Goal: Task Accomplishment & Management: Use online tool/utility

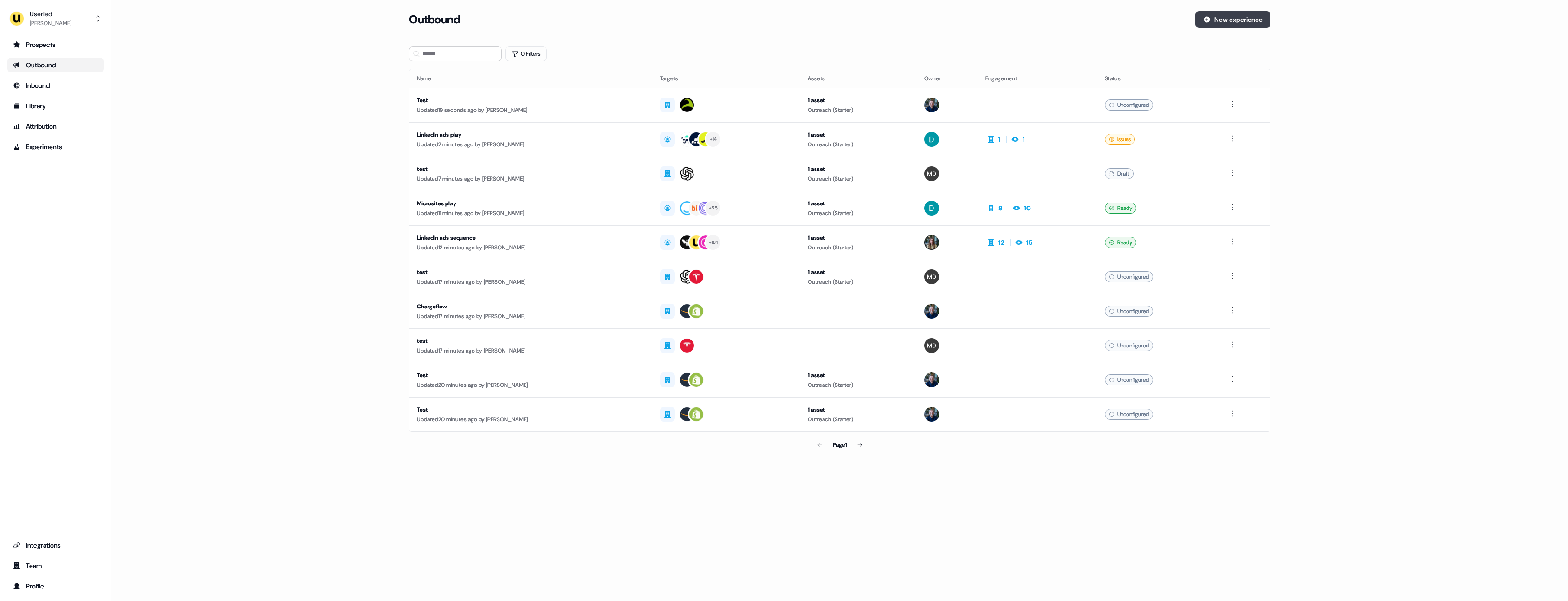
click at [1239, 26] on button "New experience" at bounding box center [1233, 19] width 75 height 16
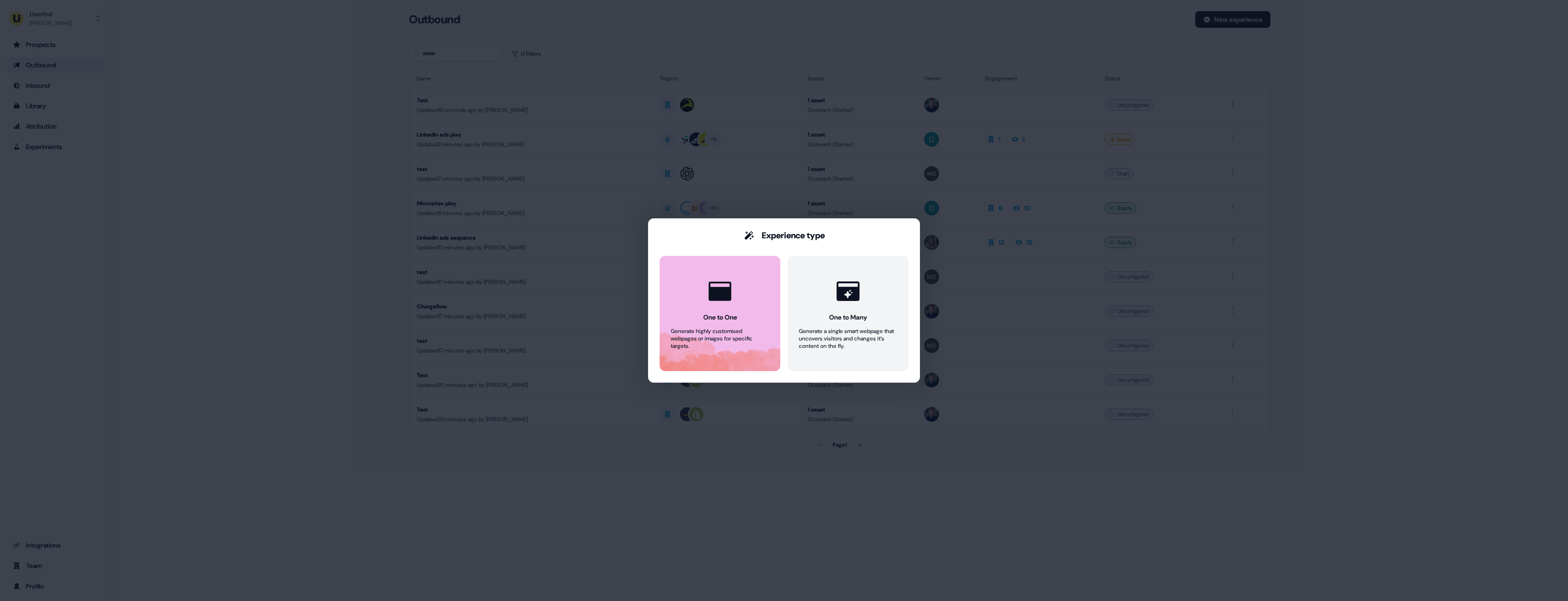
click at [751, 283] on button "One to One Generate highly customised webpages or images for specific targets." at bounding box center [720, 313] width 121 height 115
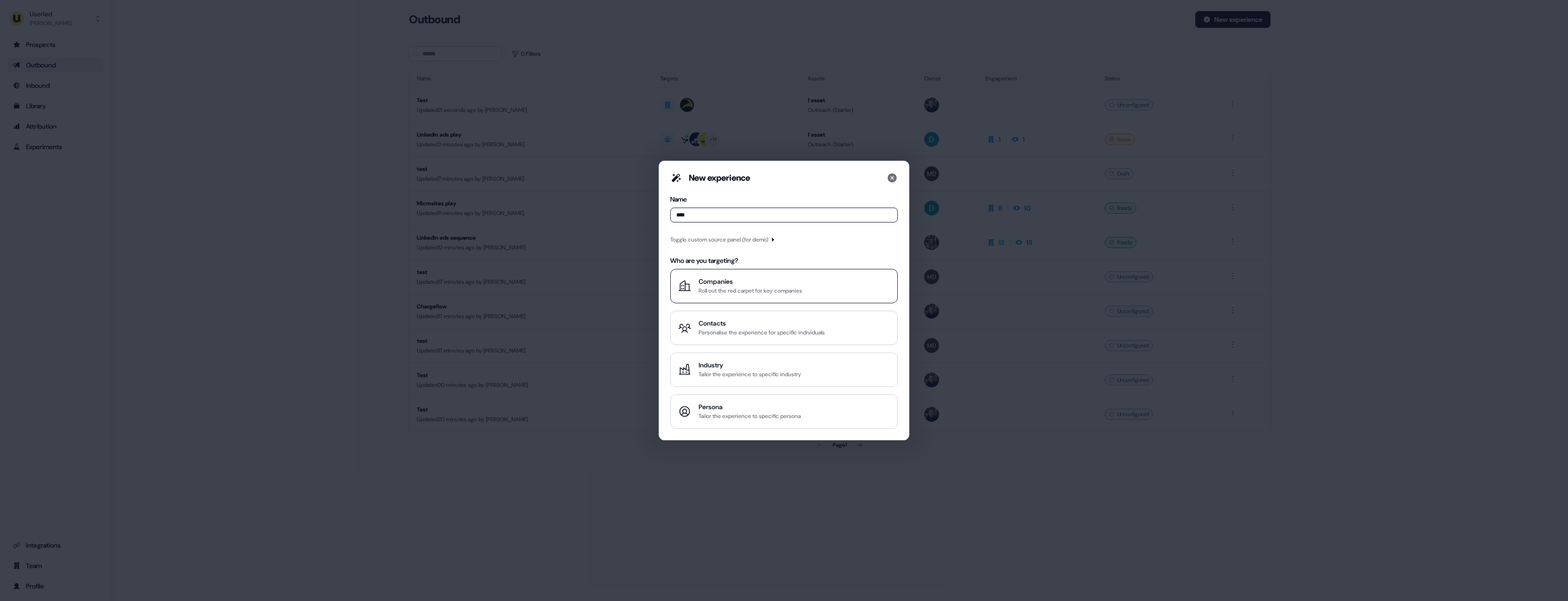
type input "****"
click at [740, 287] on div "Roll out the red carpet for key companies" at bounding box center [751, 290] width 103 height 9
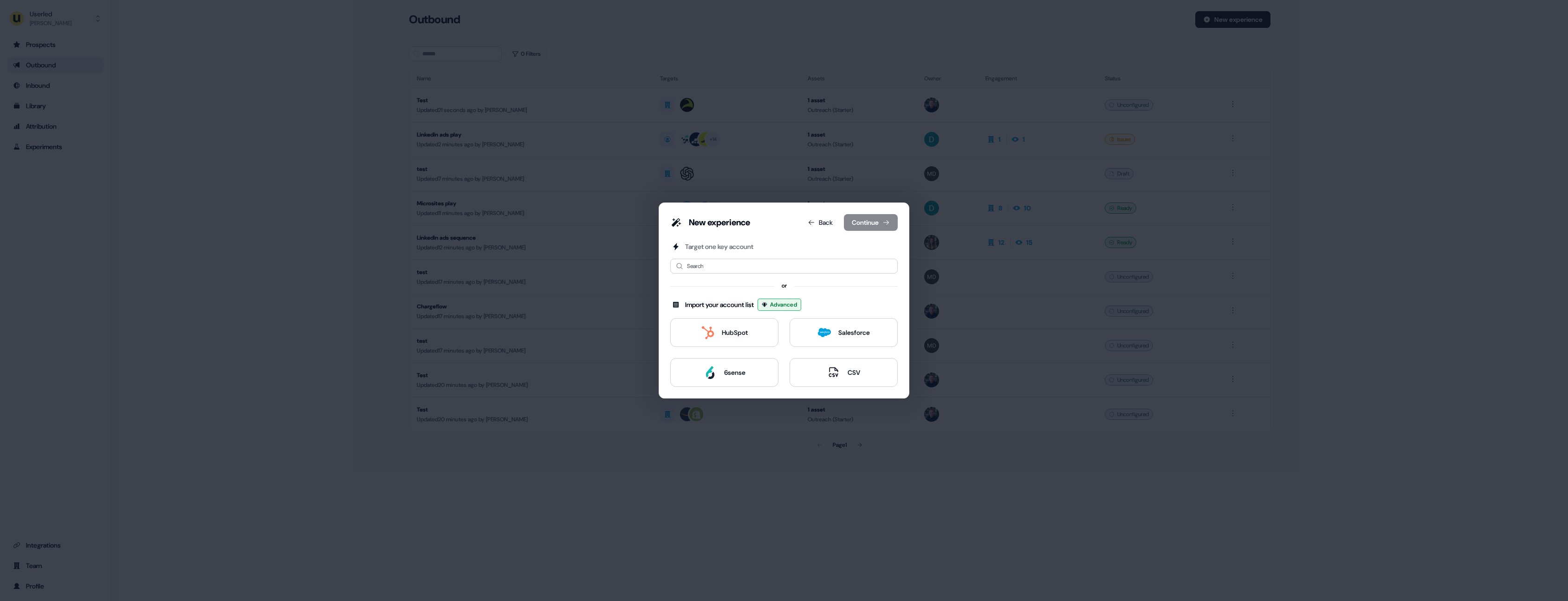
click at [732, 273] on div "Target one key account Search or Import your account list Advanced HubSpot Sale…" at bounding box center [784, 314] width 228 height 145
click at [732, 269] on input at bounding box center [784, 266] width 228 height 15
type input "**"
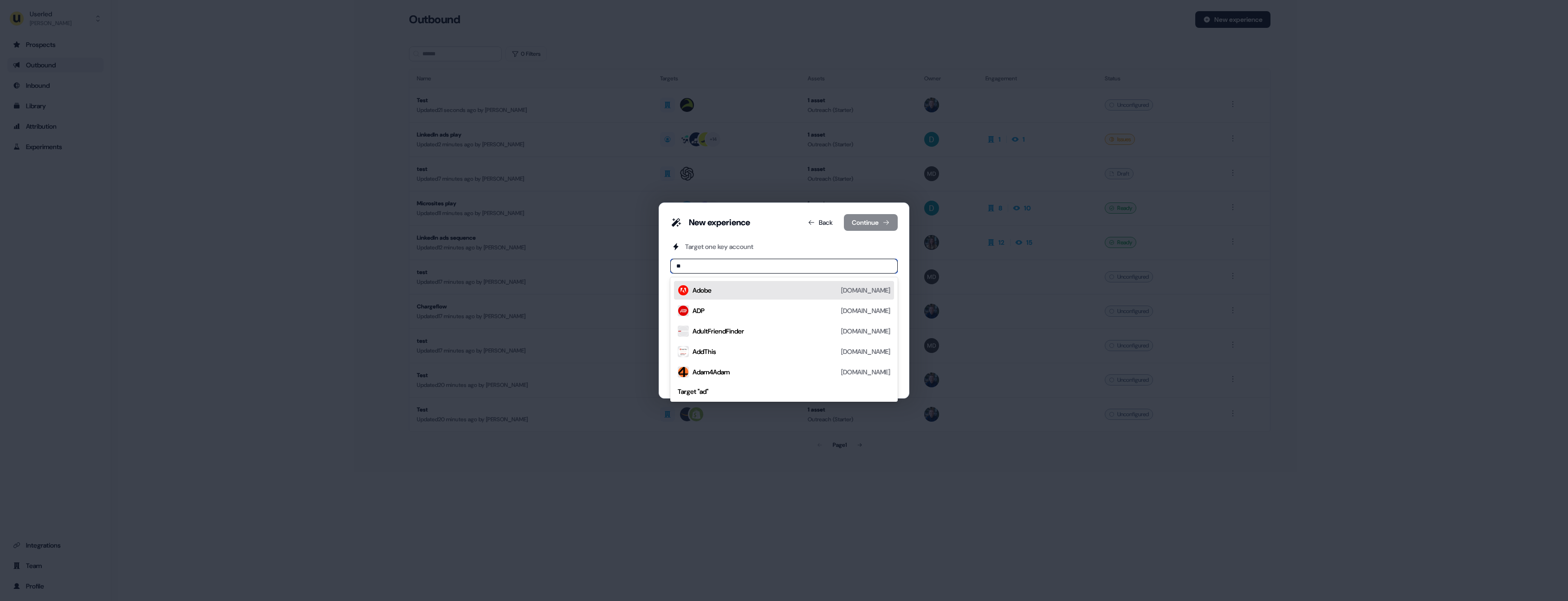
click at [724, 288] on div "Adobe [DOMAIN_NAME]" at bounding box center [791, 290] width 198 height 11
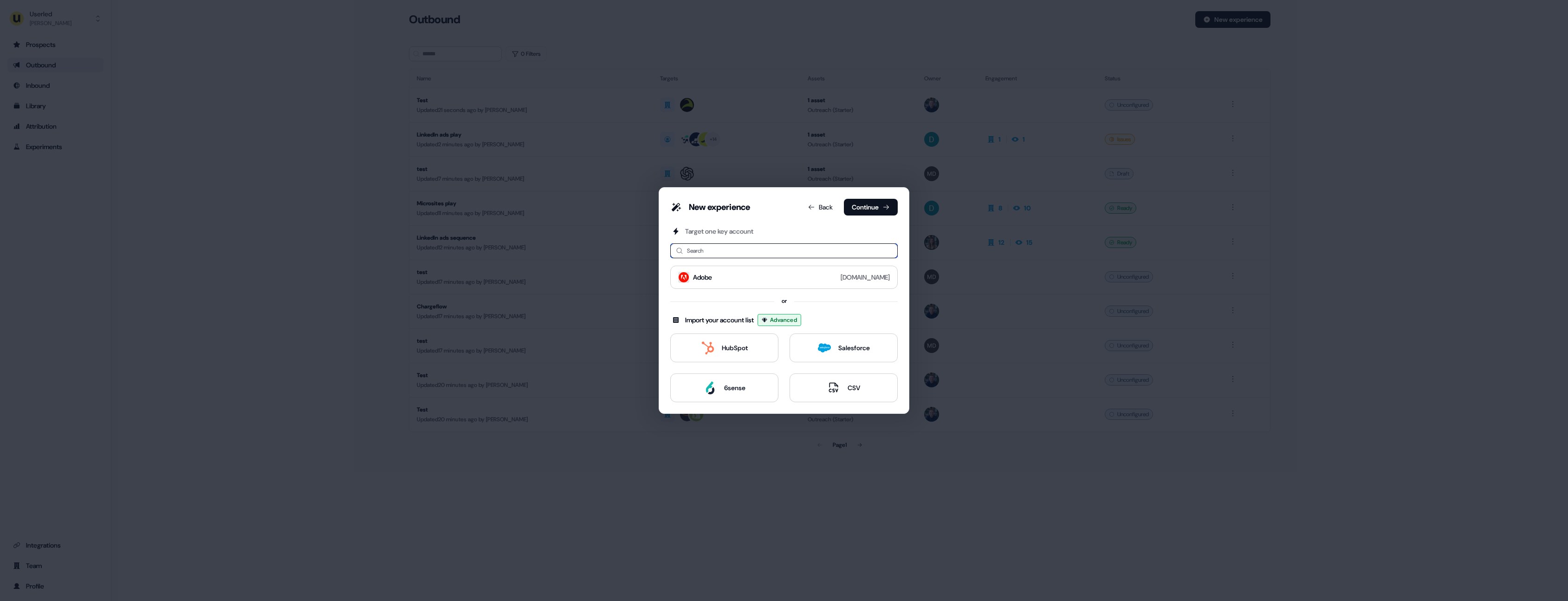
type input "*"
click at [726, 255] on input "*" at bounding box center [784, 251] width 228 height 15
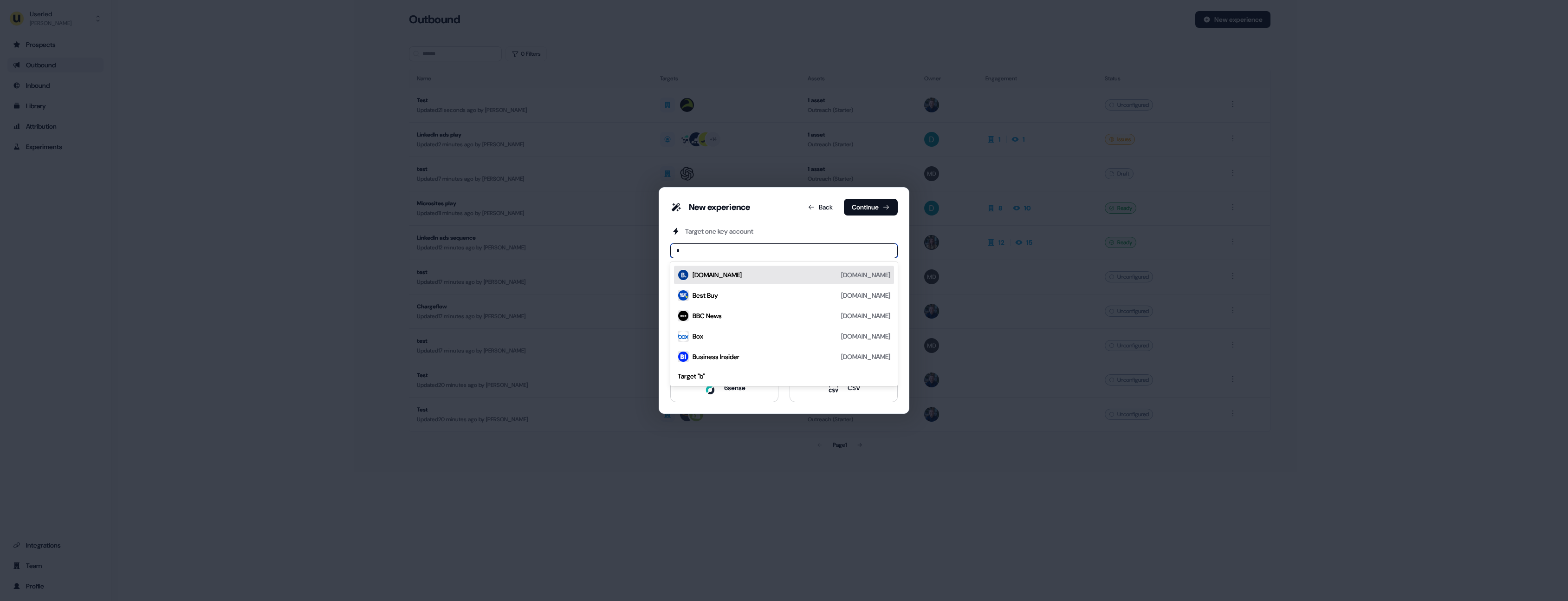
click at [725, 251] on input "*" at bounding box center [784, 251] width 228 height 15
drag, startPoint x: 719, startPoint y: 275, endPoint x: 791, endPoint y: 253, distance: 75.3
click at [719, 275] on div "[DOMAIN_NAME]" at bounding box center [717, 275] width 49 height 9
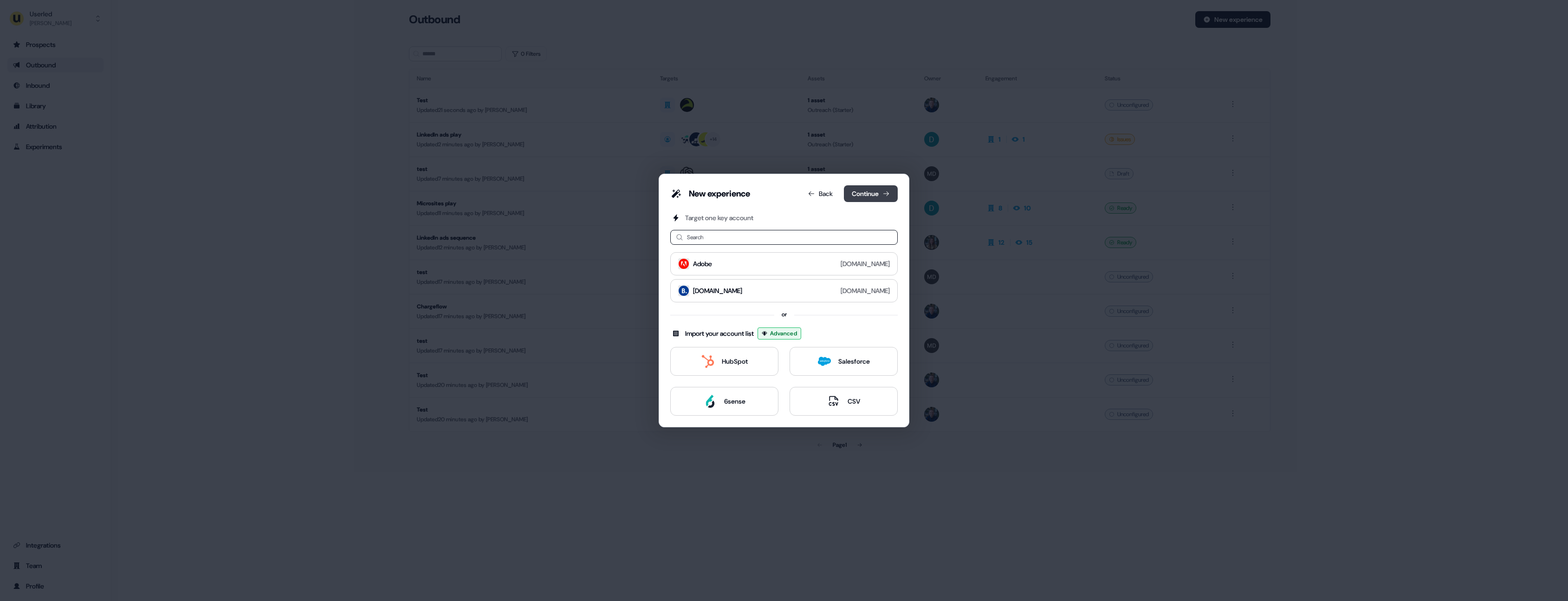
click at [867, 196] on button "Continue" at bounding box center [870, 193] width 54 height 16
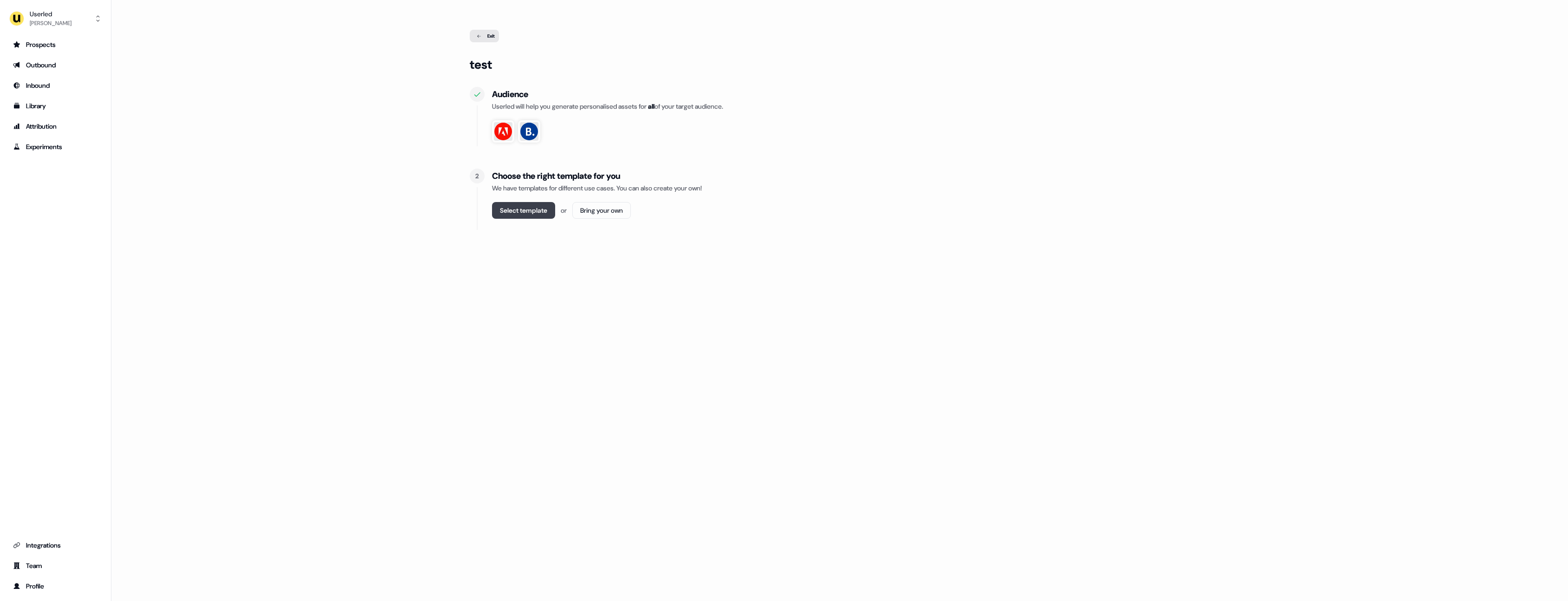
click at [522, 212] on button "Select template" at bounding box center [523, 210] width 63 height 16
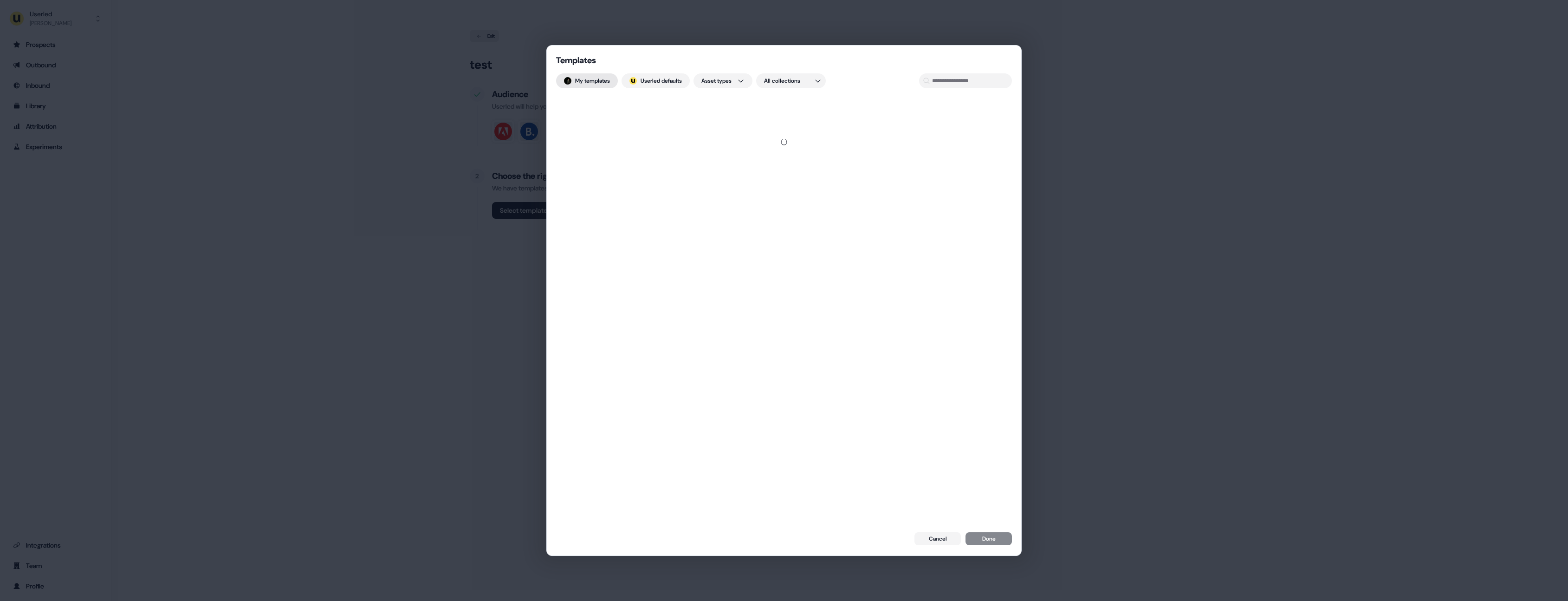
click at [607, 82] on button "My templates" at bounding box center [587, 80] width 61 height 15
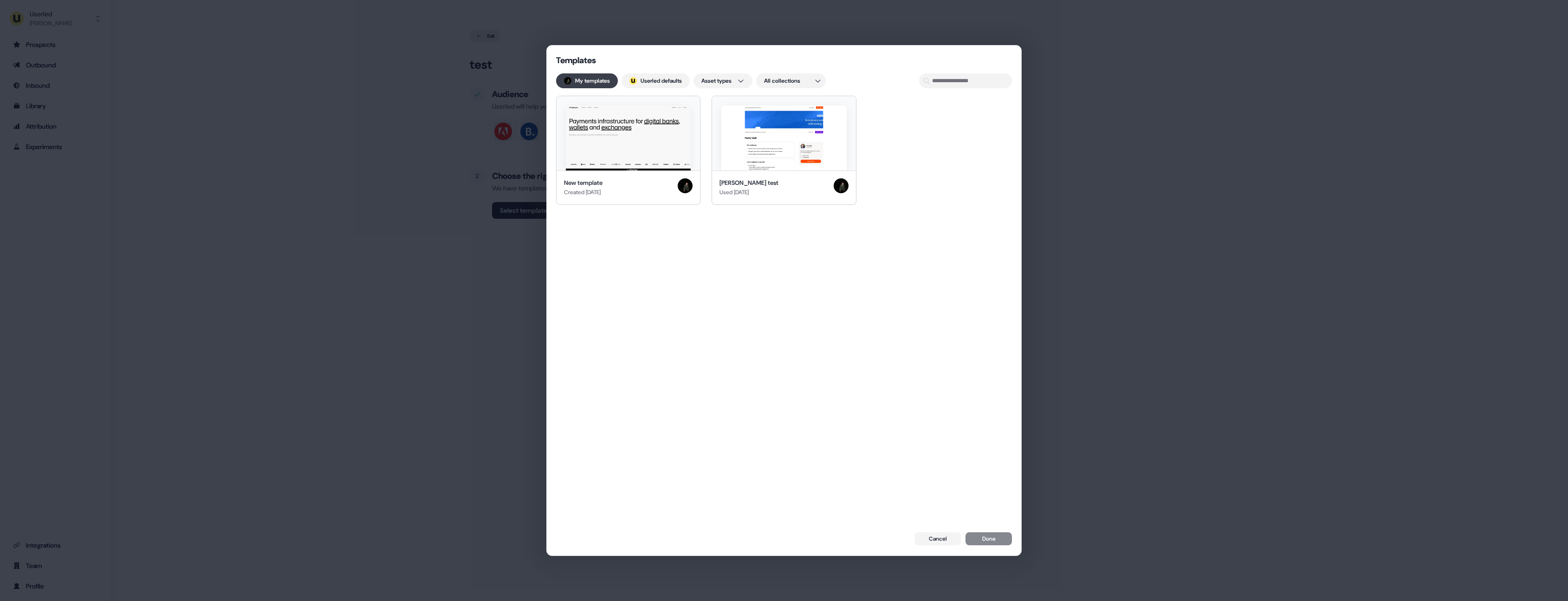
click at [610, 83] on button "My templates" at bounding box center [587, 80] width 61 height 15
click at [637, 83] on img at bounding box center [633, 81] width 7 height 7
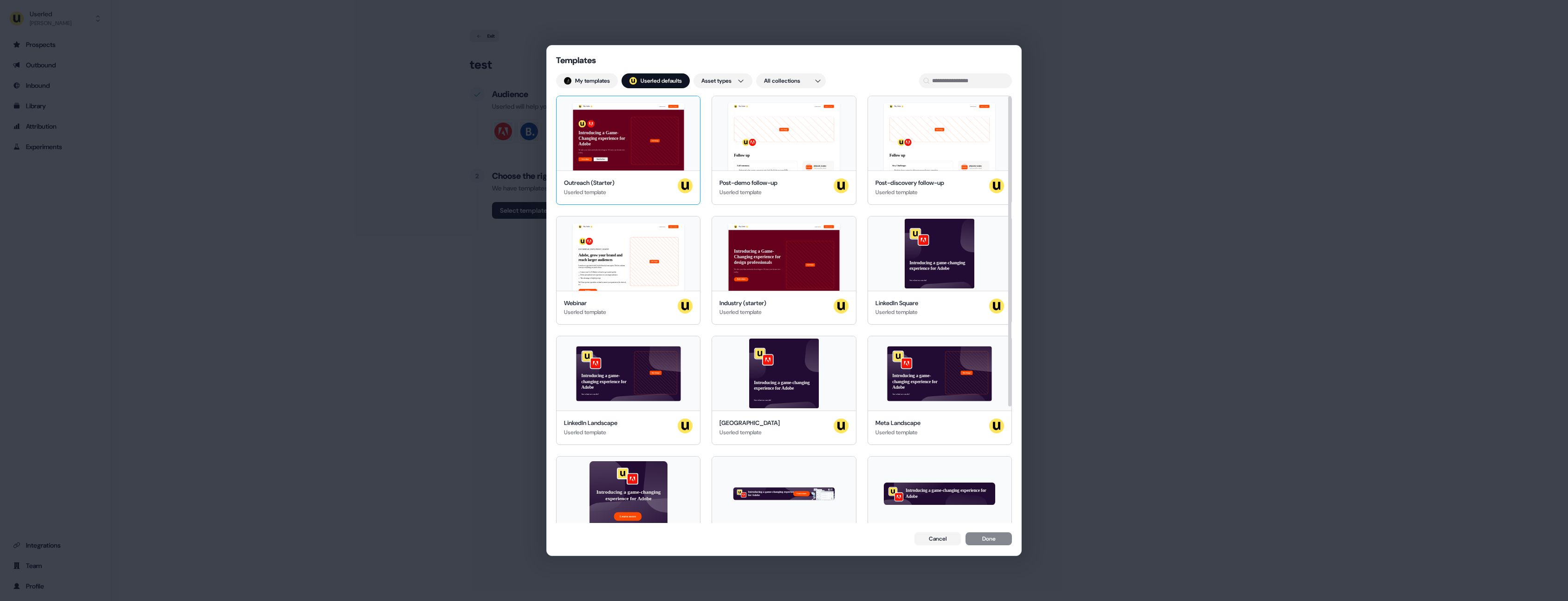
click at [628, 132] on div "Hey Adobe 👋 Learn more Book a demo Introducing a Game-Changing experience for A…" at bounding box center [628, 133] width 144 height 74
click at [984, 542] on button "Done" at bounding box center [989, 539] width 46 height 13
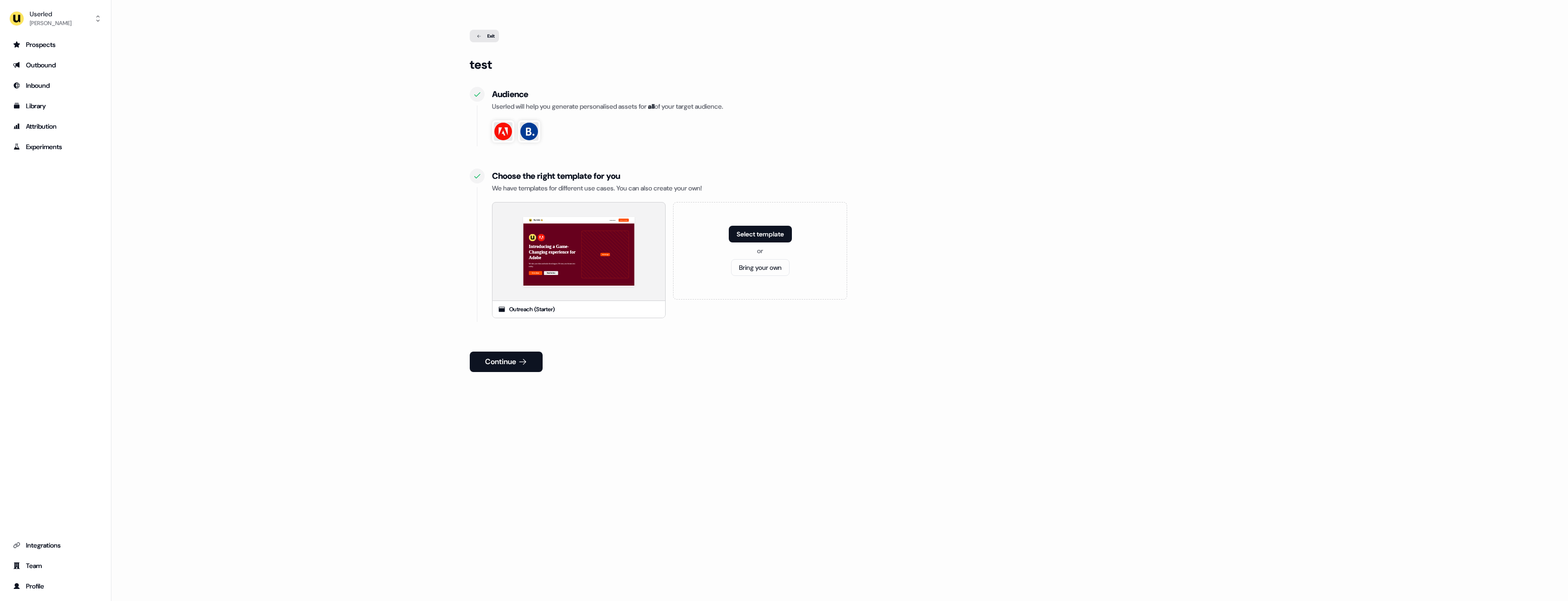
click at [514, 361] on button "Continue" at bounding box center [506, 362] width 73 height 21
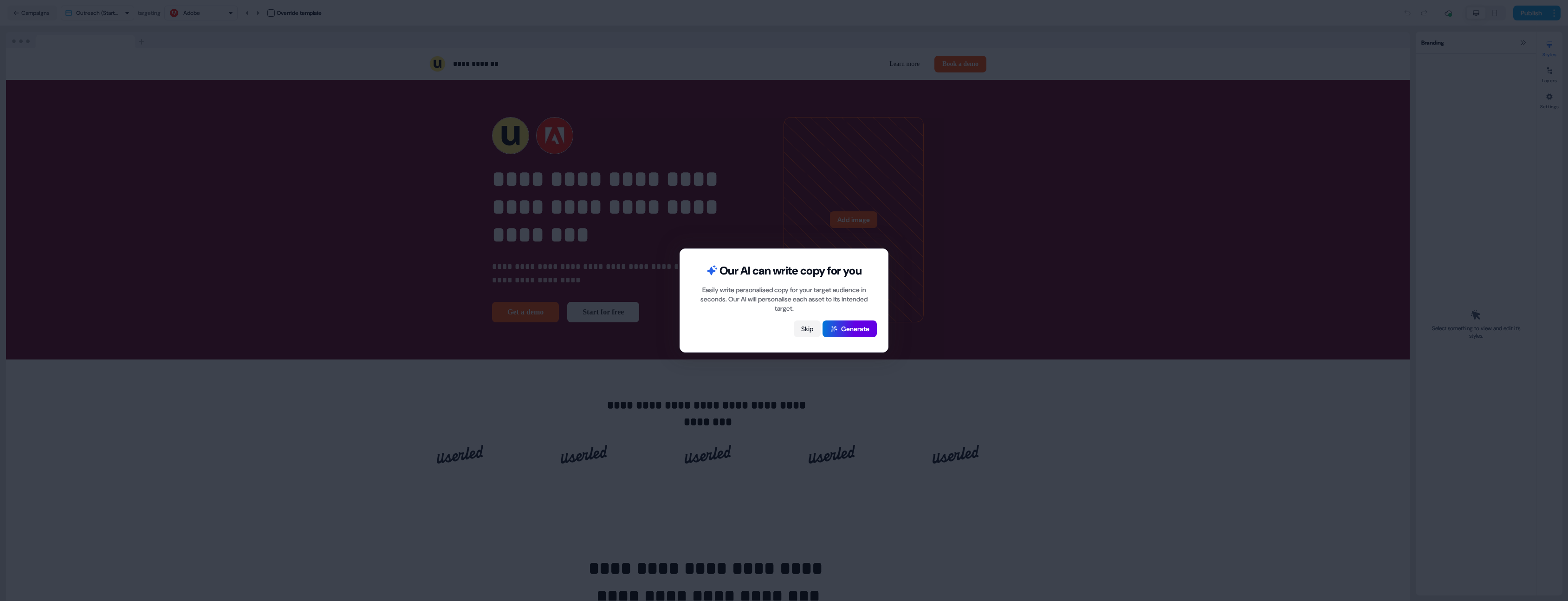
click at [805, 324] on button "Skip" at bounding box center [807, 328] width 27 height 16
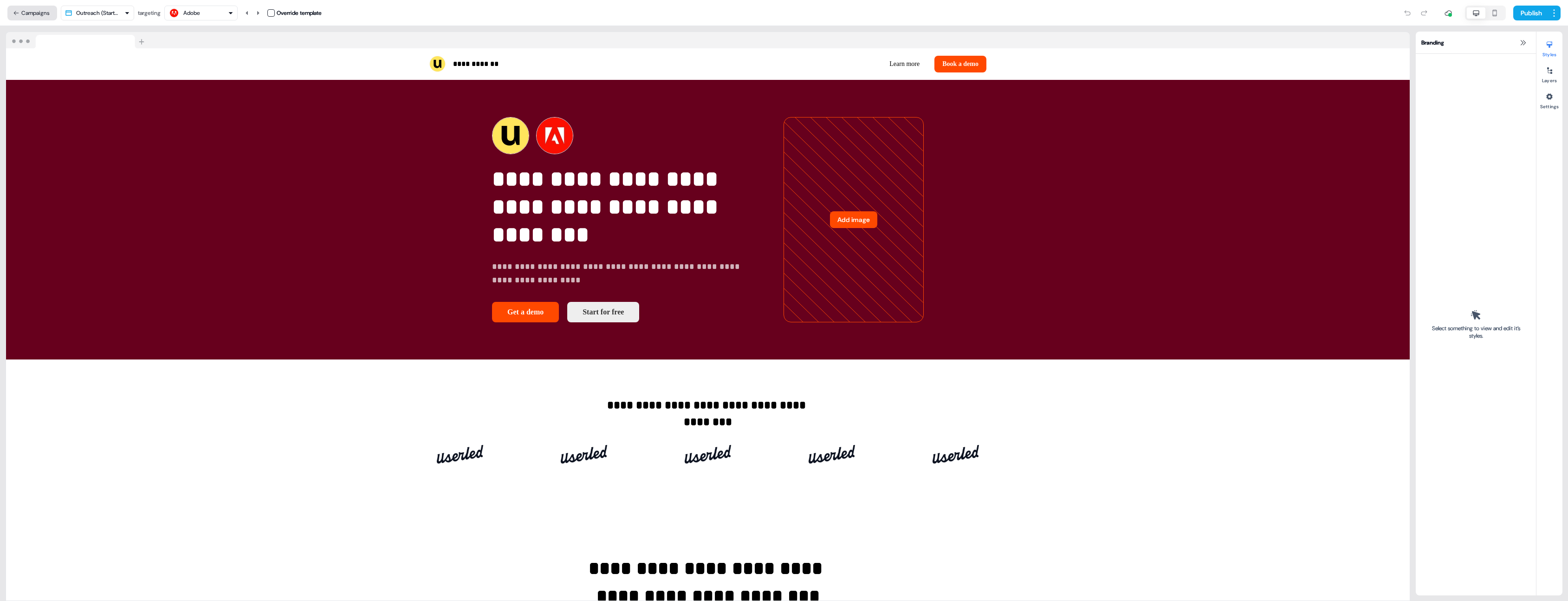
click at [36, 13] on button "Campaigns" at bounding box center [32, 13] width 50 height 15
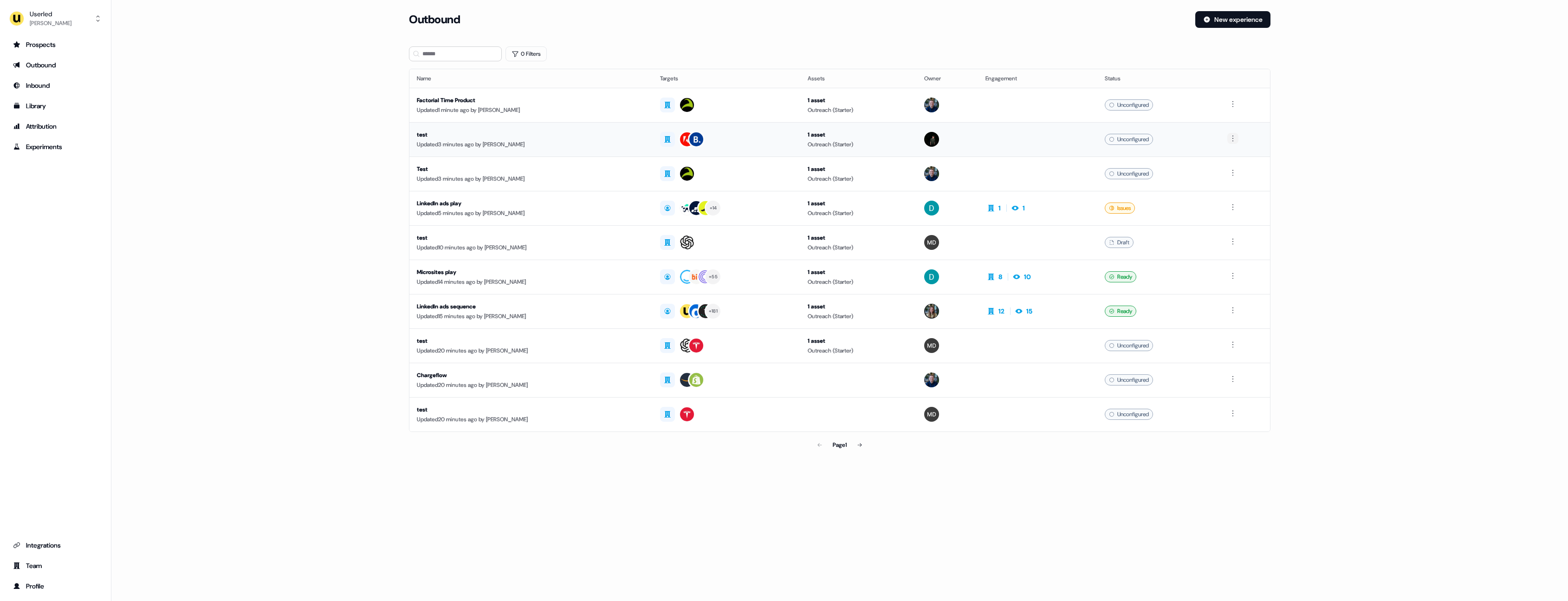
click at [1234, 138] on html "For the best experience switch devices to a bigger screen. Go to [DOMAIN_NAME] …" at bounding box center [784, 300] width 1568 height 601
click at [1229, 175] on div "Delete" at bounding box center [1234, 170] width 55 height 15
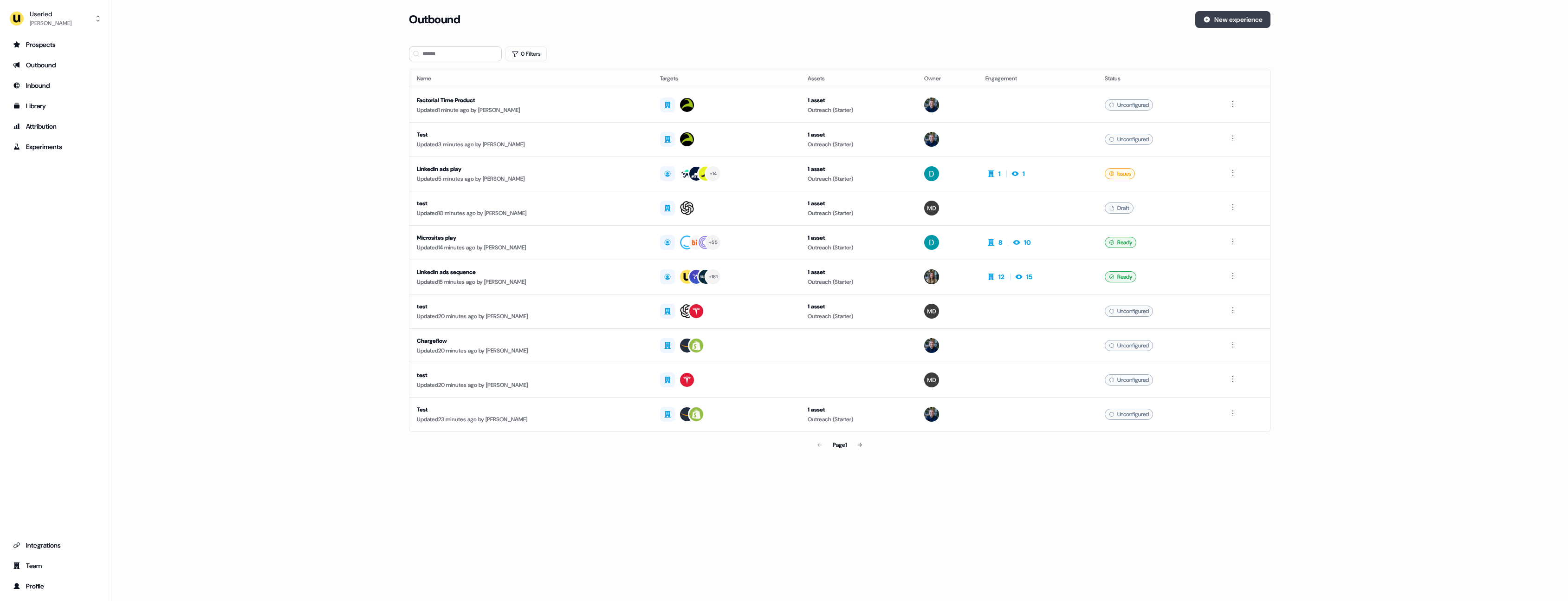
click at [1229, 23] on button "New experience" at bounding box center [1233, 19] width 75 height 16
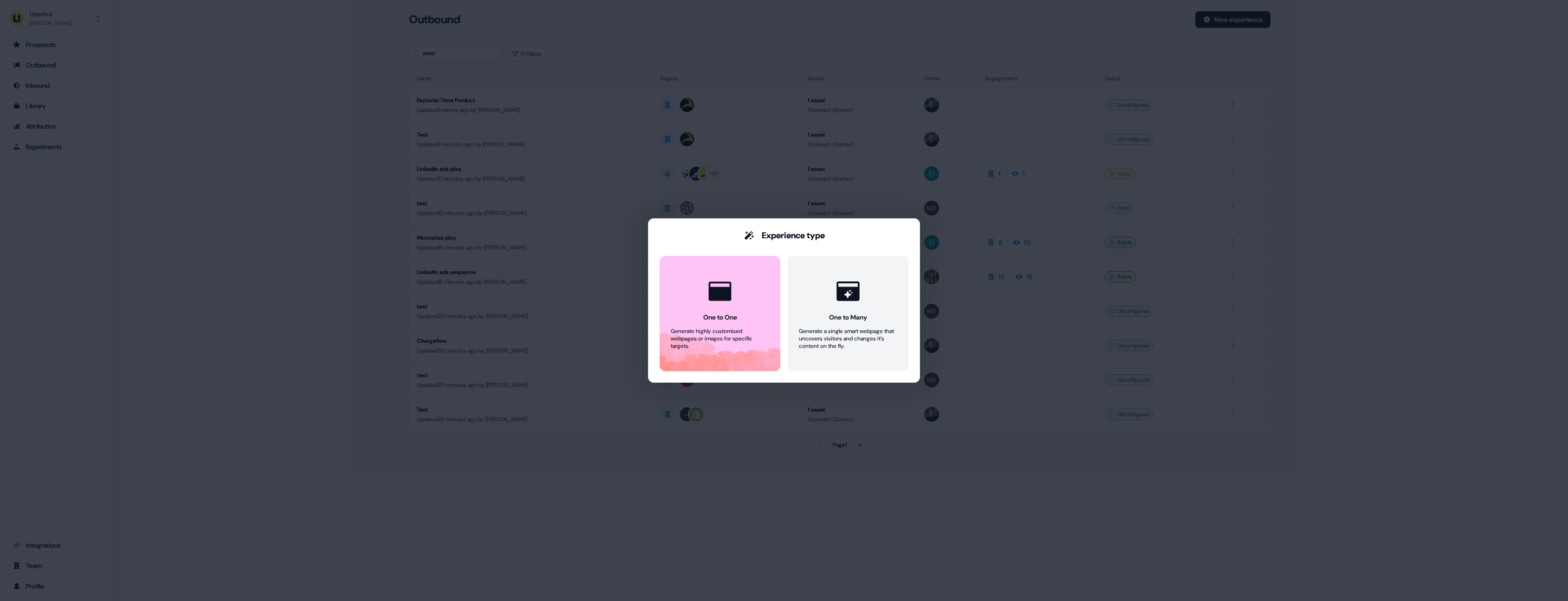
click at [194, 158] on div "Experience type One to One Generate highly customised webpages or images for sp…" at bounding box center [784, 300] width 1568 height 601
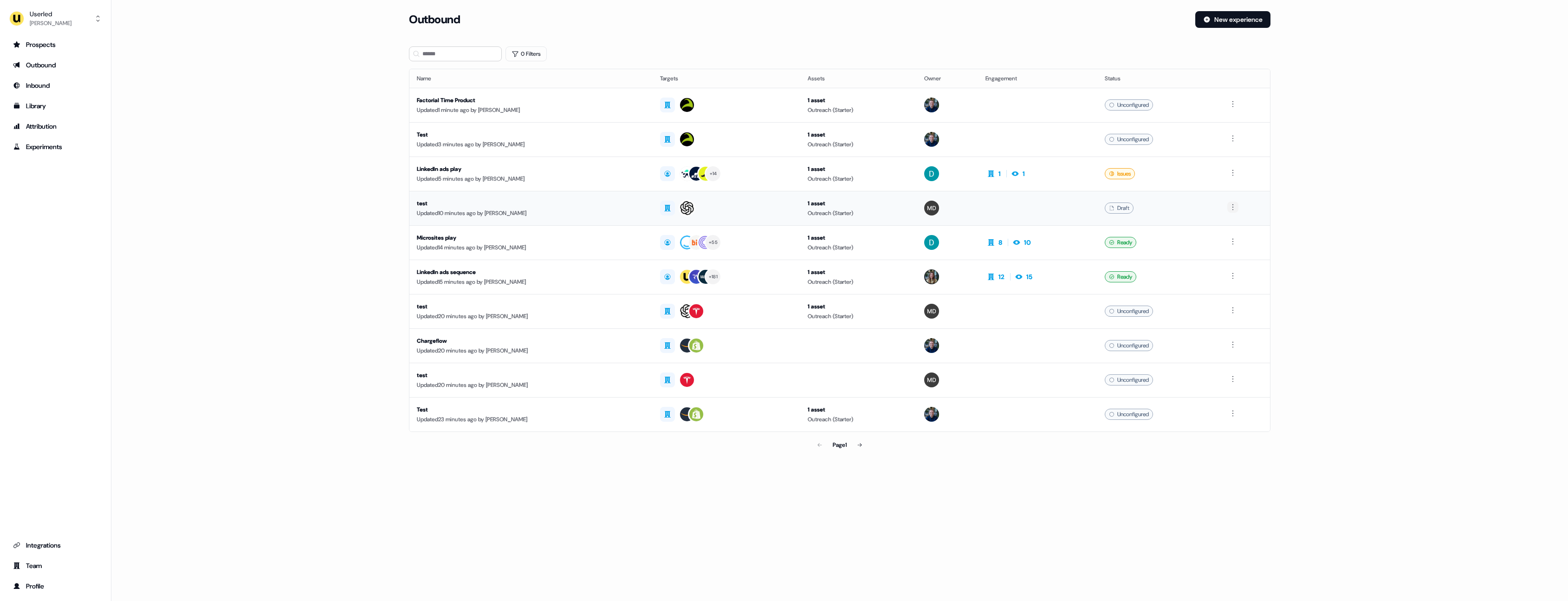
click at [1233, 208] on html "For the best experience switch devices to a bigger screen. Go to [DOMAIN_NAME] …" at bounding box center [784, 300] width 1568 height 601
click at [1229, 242] on div "Delete" at bounding box center [1234, 239] width 55 height 15
click at [1231, 15] on button "New experience" at bounding box center [1233, 19] width 75 height 16
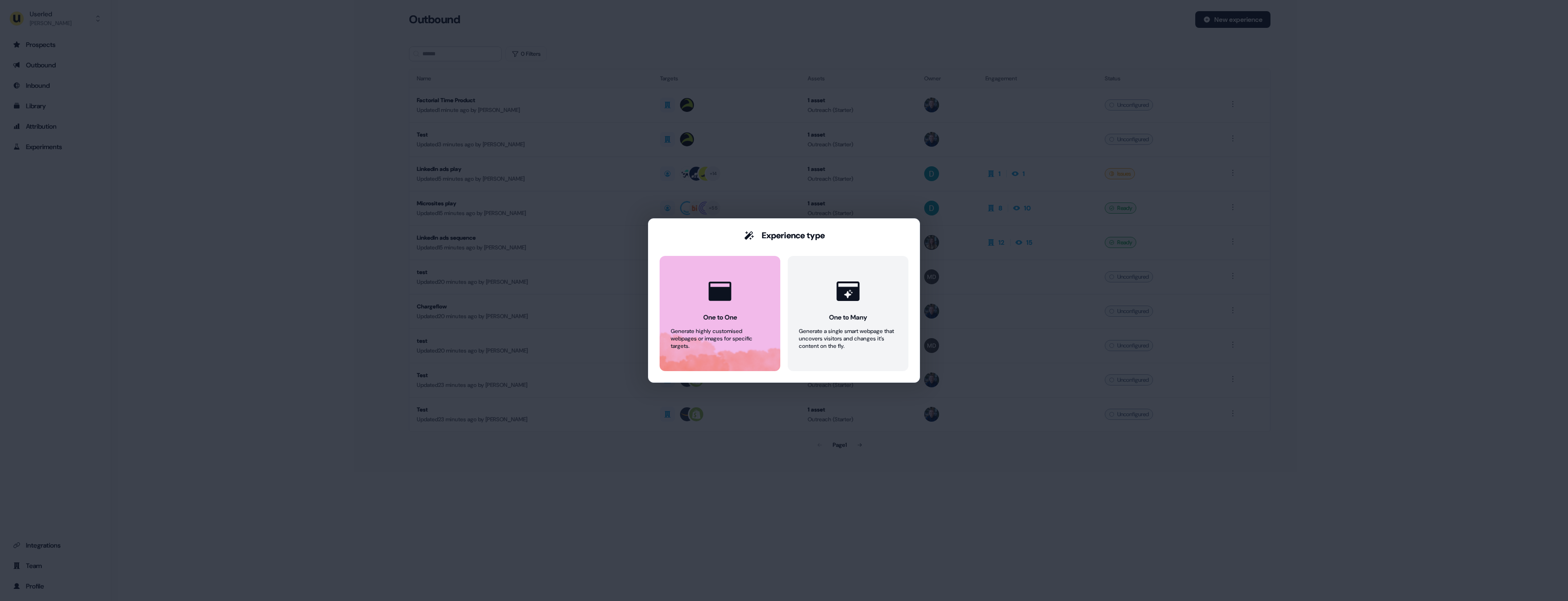
click at [737, 283] on div at bounding box center [720, 291] width 35 height 35
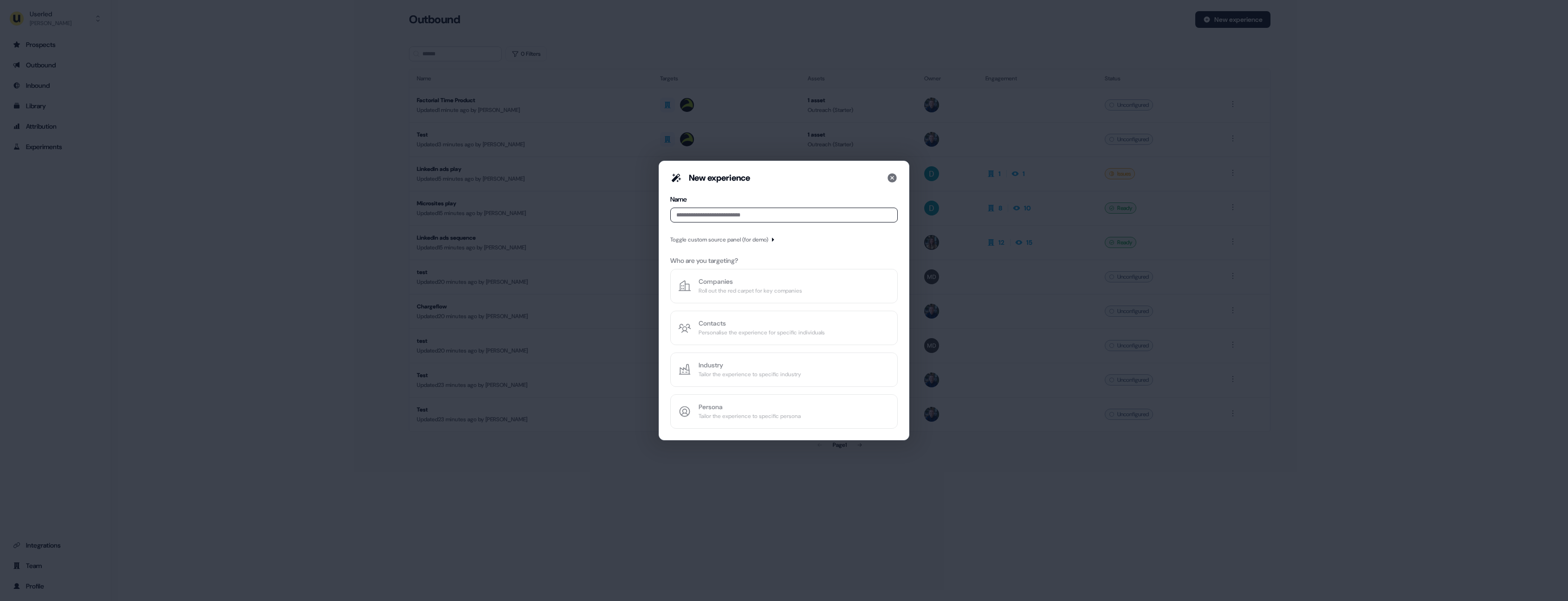
click at [727, 218] on input at bounding box center [784, 215] width 228 height 15
type input "**********"
click at [742, 286] on div "Roll out the red carpet for key companies" at bounding box center [751, 290] width 103 height 9
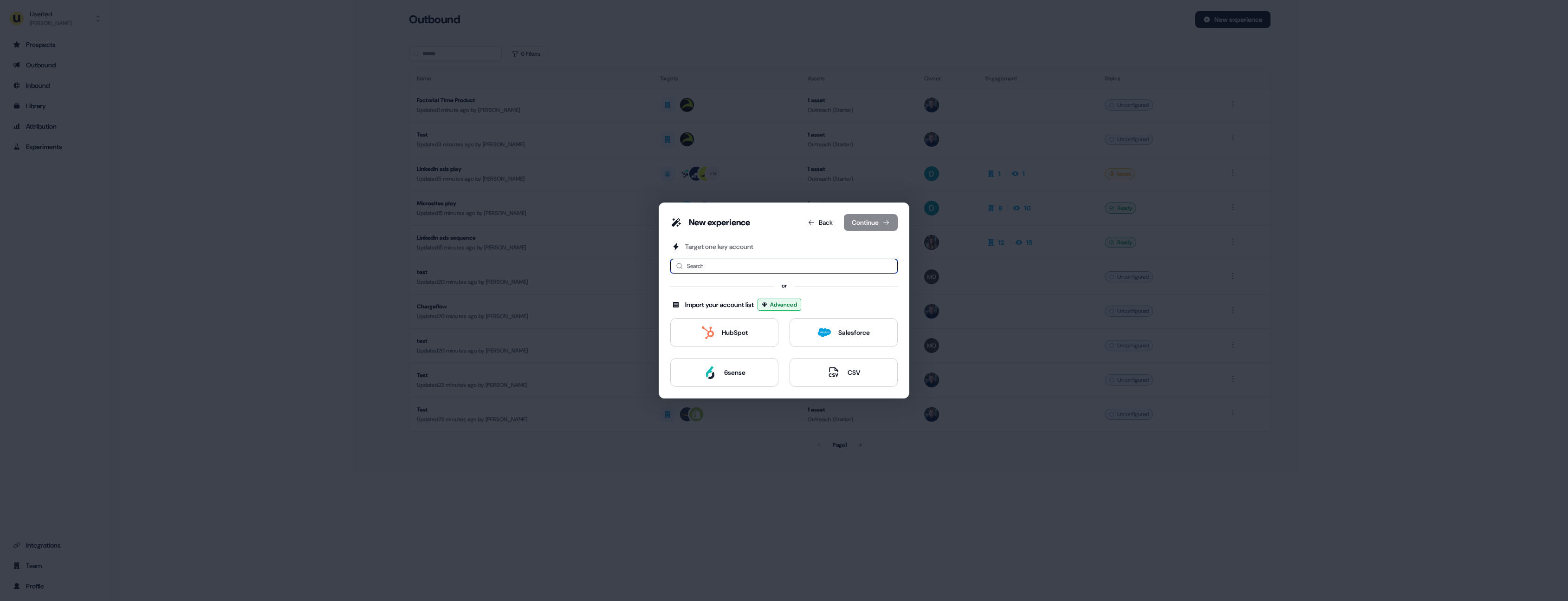
click at [720, 267] on input at bounding box center [784, 266] width 228 height 15
type input "**"
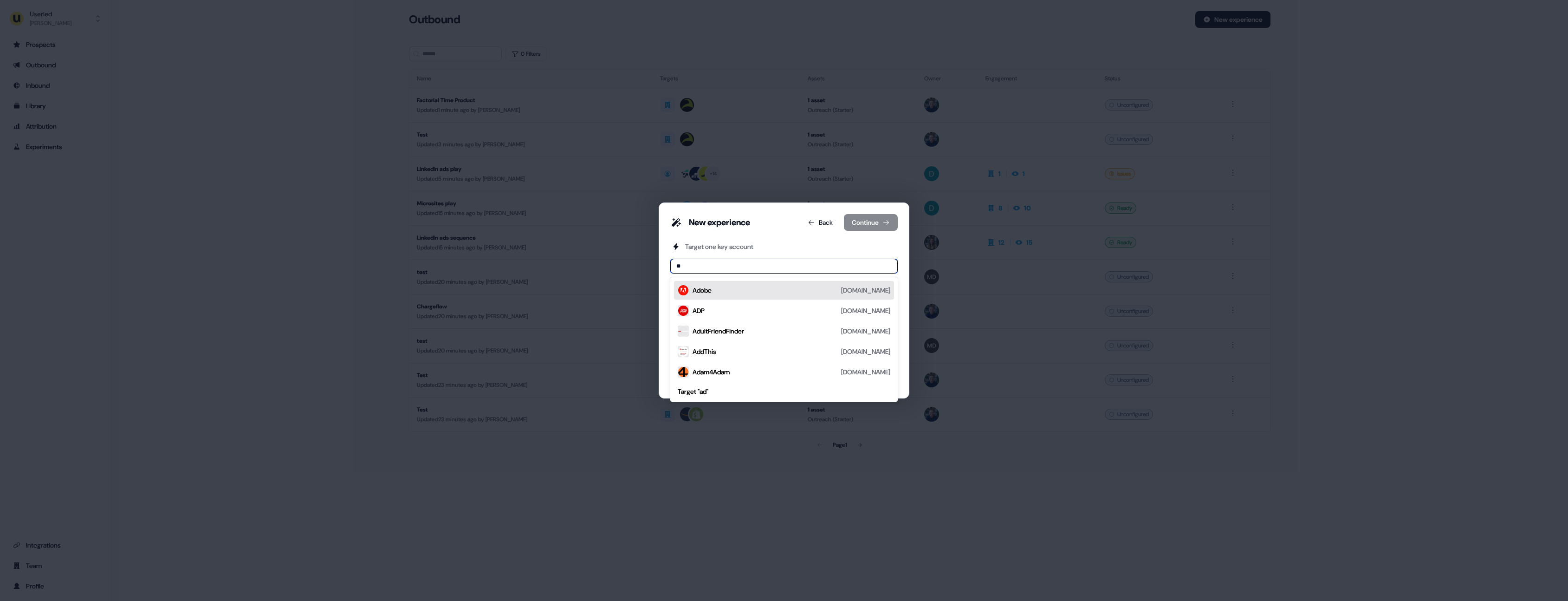
click at [725, 284] on div "Adobe [DOMAIN_NAME]" at bounding box center [791, 290] width 198 height 11
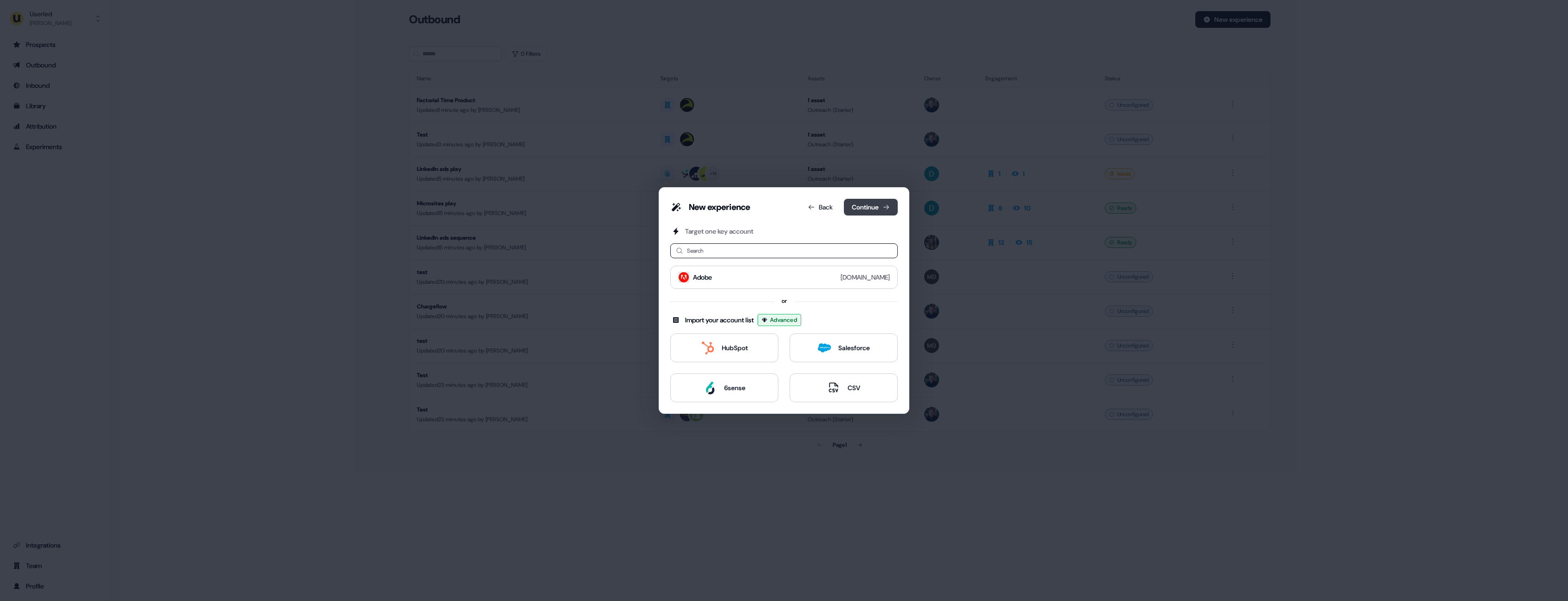
click at [857, 206] on button "Continue" at bounding box center [870, 206] width 54 height 16
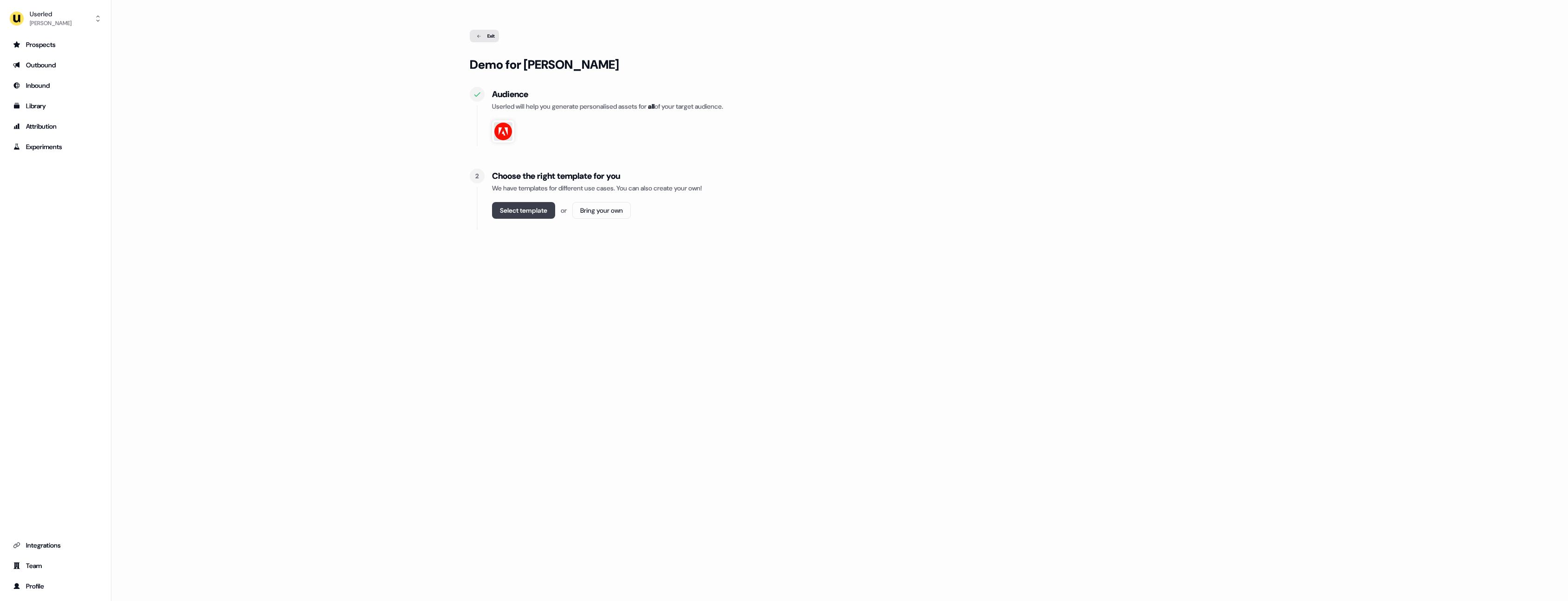
click at [544, 218] on div "Select template or Bring your own" at bounding box center [851, 214] width 718 height 24
click at [540, 210] on button "Select template" at bounding box center [523, 210] width 63 height 16
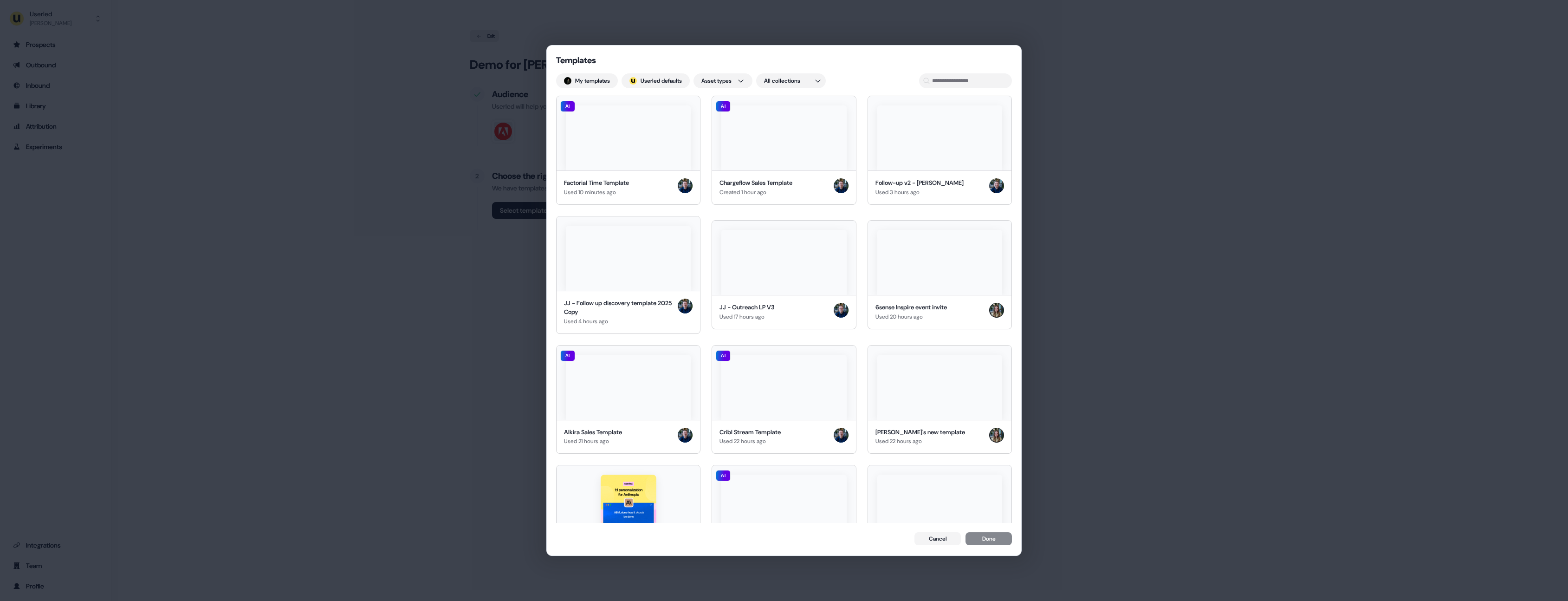
click at [509, 160] on div "Templates My templates ; Userled defaults Asset types All collections AI Factor…" at bounding box center [784, 300] width 1568 height 601
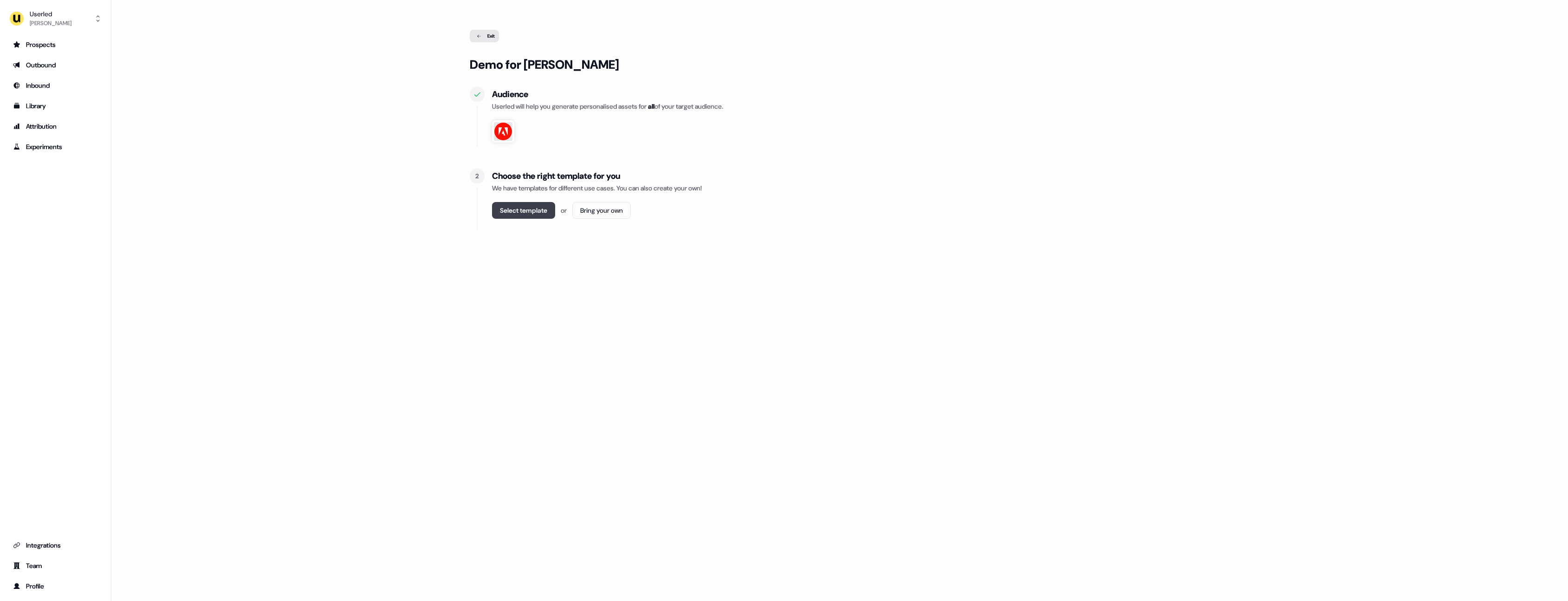
click at [522, 210] on button "Select template" at bounding box center [523, 210] width 63 height 16
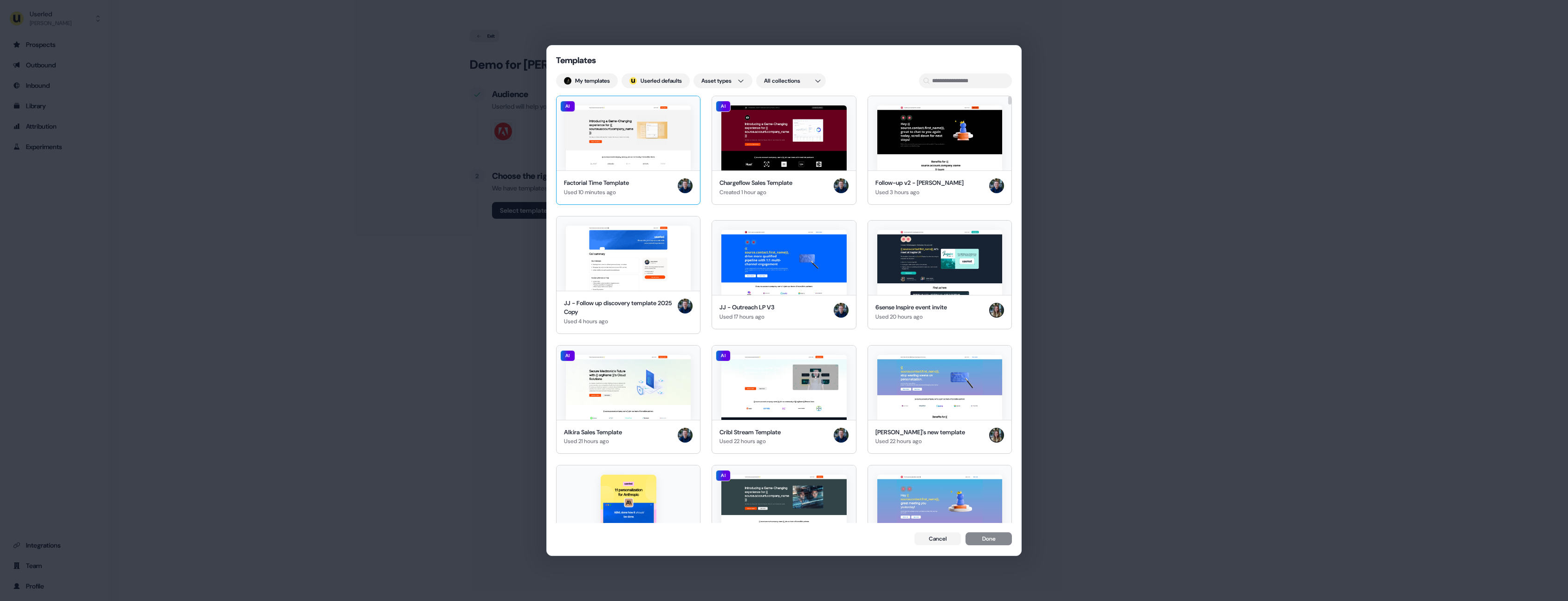
click at [597, 134] on img at bounding box center [628, 138] width 125 height 65
click at [995, 541] on button "Done" at bounding box center [989, 539] width 46 height 13
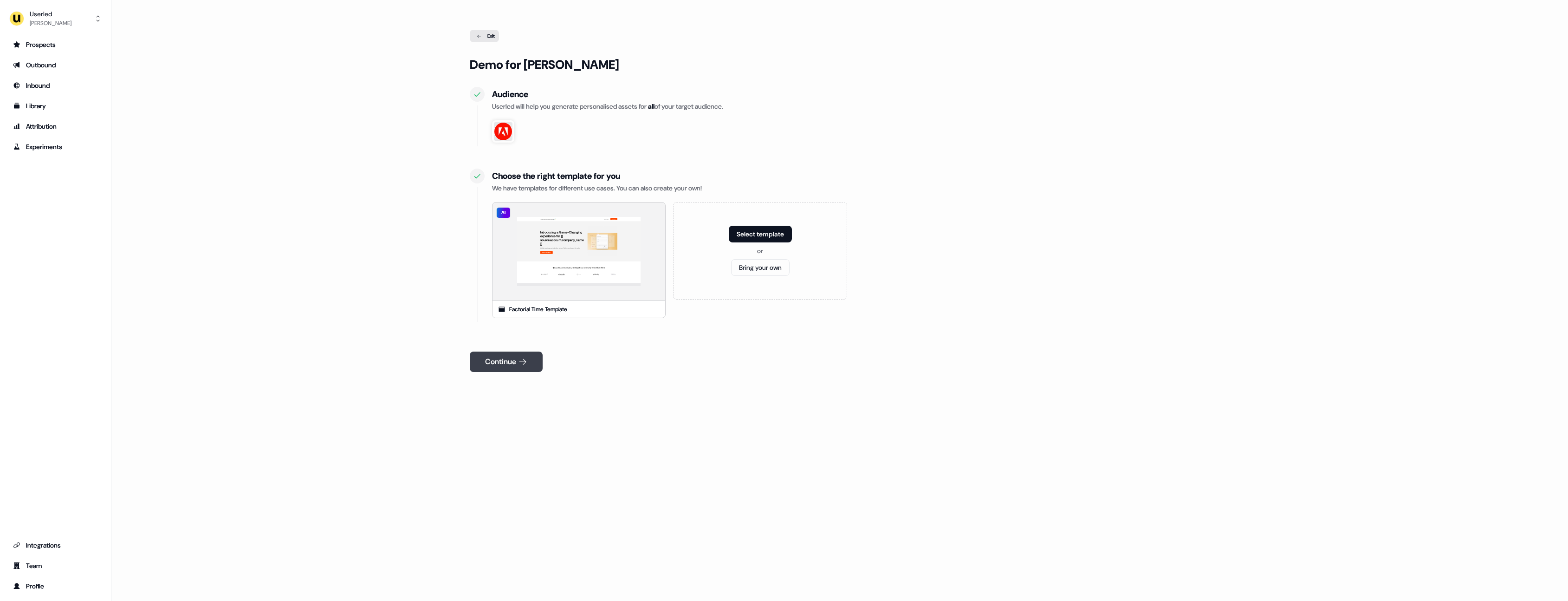
click at [526, 362] on icon at bounding box center [522, 362] width 7 height 6
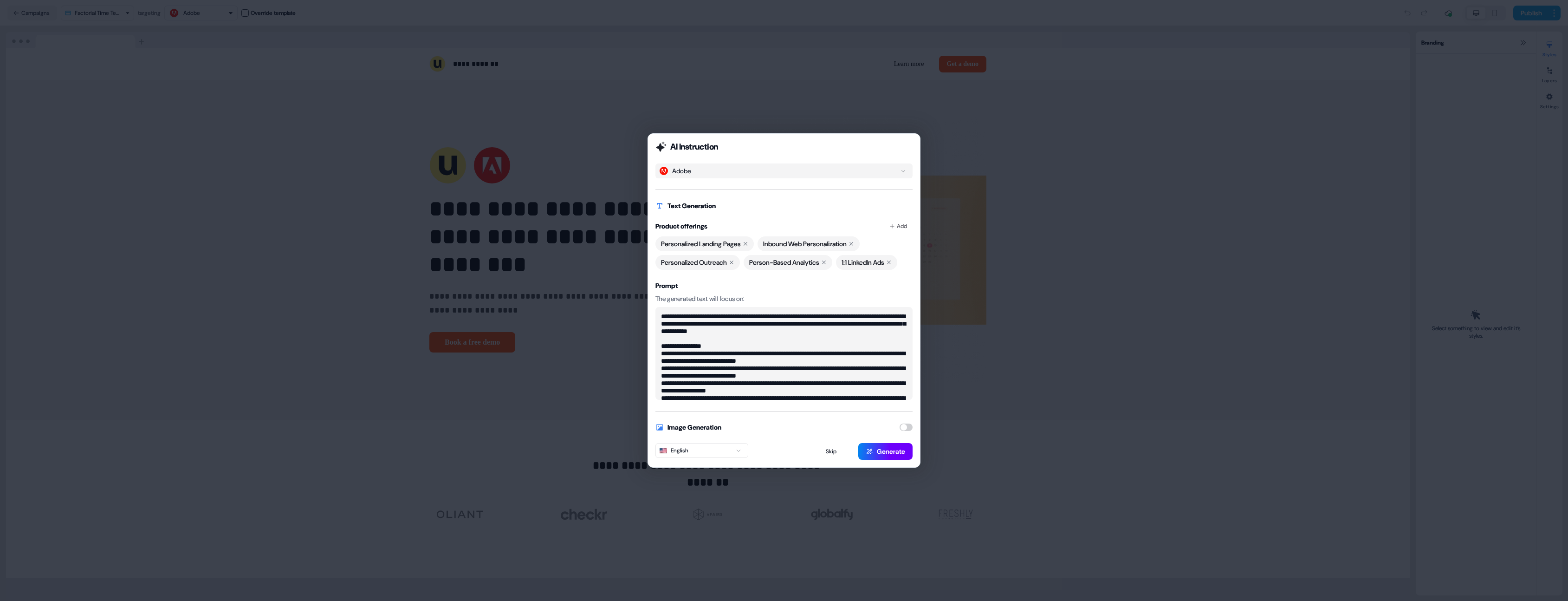
click at [880, 453] on button "Generate" at bounding box center [885, 451] width 54 height 16
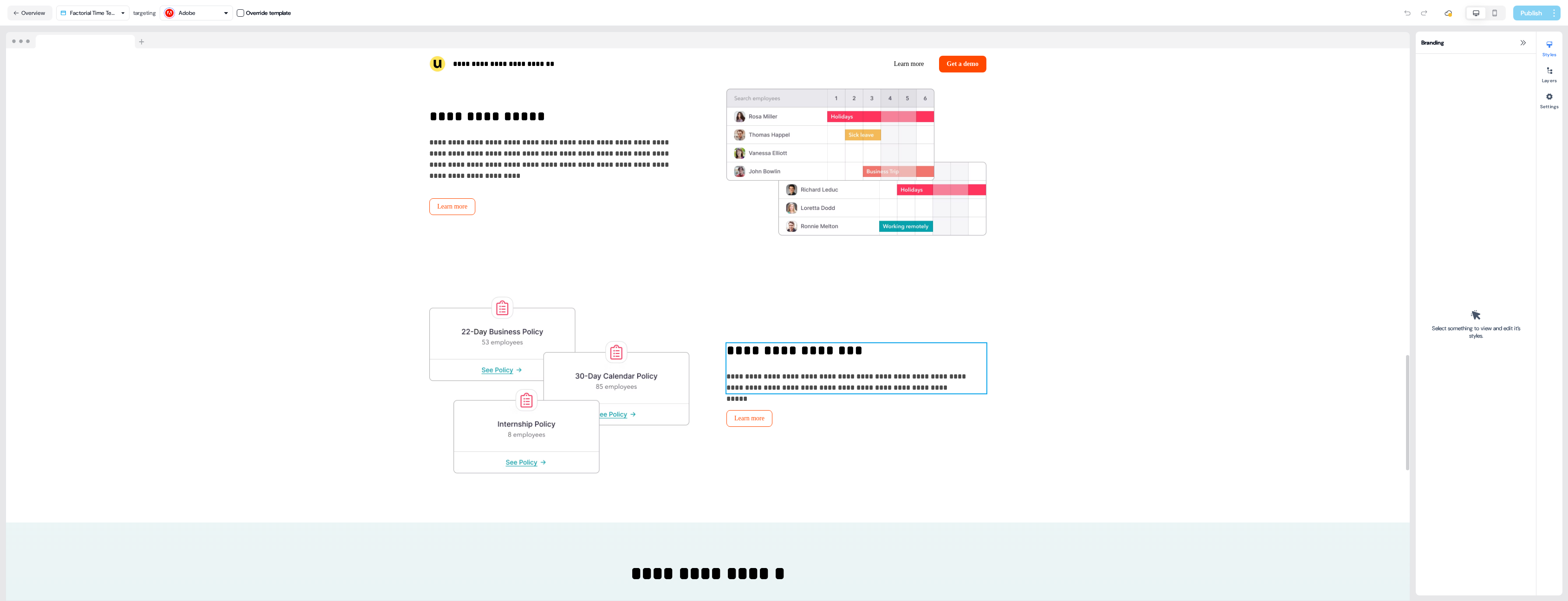
scroll to position [1487, 0]
